Goal: Information Seeking & Learning: Learn about a topic

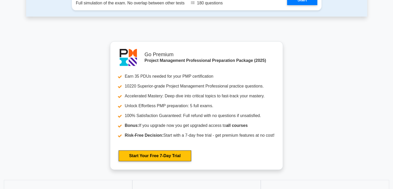
scroll to position [1656, 0]
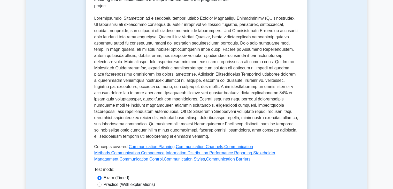
scroll to position [181, 0]
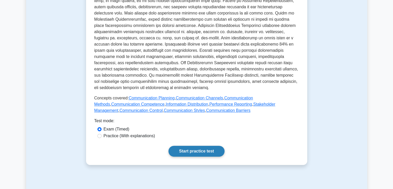
click at [185, 146] on link "Start practice test" at bounding box center [197, 151] width 56 height 11
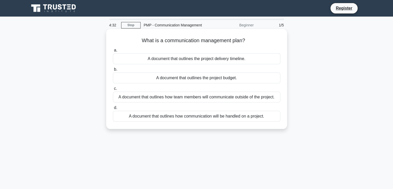
click at [187, 117] on div "A document that outlines how communication will be handled on a project." at bounding box center [197, 116] width 168 height 11
click at [113, 109] on input "d. A document that outlines how communication will be handled on a project." at bounding box center [113, 107] width 0 height 3
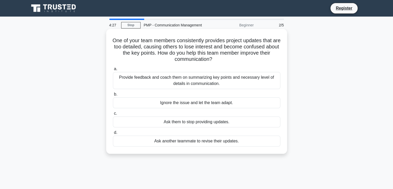
click at [205, 102] on div "Ignore the issue and let the team adapt." at bounding box center [197, 102] width 168 height 11
click at [113, 96] on input "b. Ignore the issue and let the team adapt." at bounding box center [113, 94] width 0 height 3
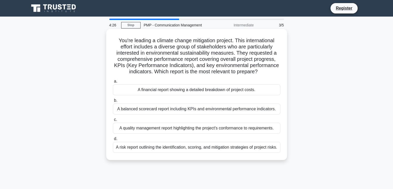
click at [205, 112] on div "A balanced scorecard report including KPIs and environmental performance indica…" at bounding box center [197, 108] width 168 height 11
click at [113, 102] on input "b. A balanced scorecard report including KPIs and environmental performance ind…" at bounding box center [113, 100] width 0 height 3
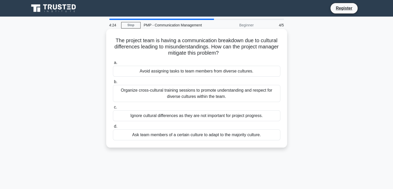
click at [209, 118] on div "Ignore cultural differences as they are not important for project progress." at bounding box center [197, 115] width 168 height 11
click at [113, 109] on input "c. Ignore cultural differences as they are not important for project progress." at bounding box center [113, 107] width 0 height 3
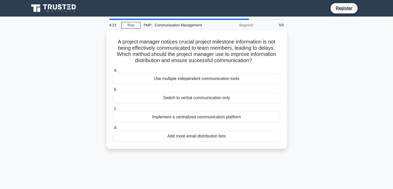
click at [209, 118] on div "Implement a centralized communication platform" at bounding box center [197, 116] width 168 height 11
click at [113, 110] on input "c. Implement a centralized communication platform" at bounding box center [113, 108] width 0 height 3
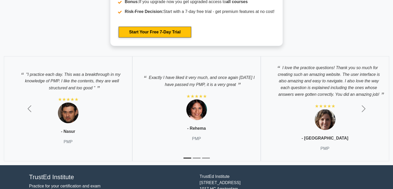
scroll to position [1785, 0]
